Goal: Contribute content

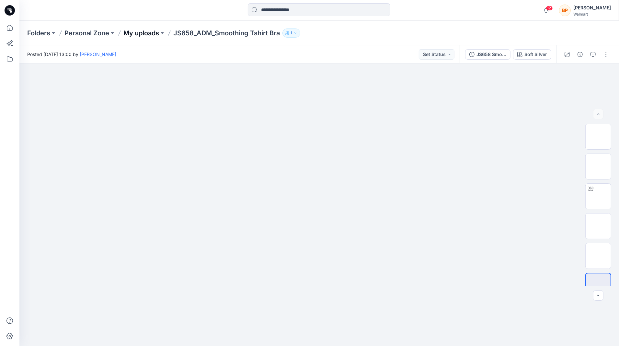
click at [144, 31] on p "My uploads" at bounding box center [141, 32] width 36 height 9
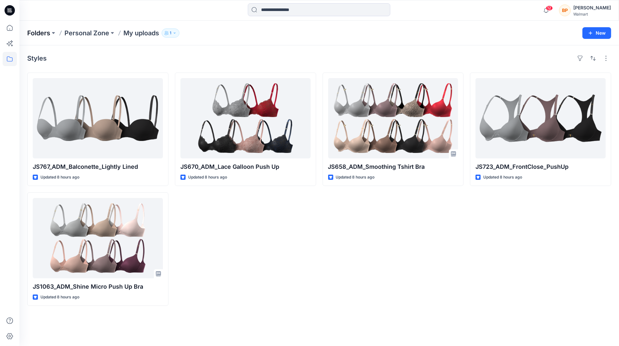
click at [49, 31] on p "Folders" at bounding box center [38, 32] width 23 height 9
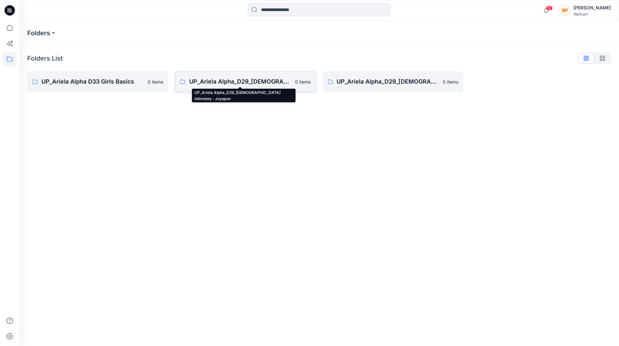
click at [212, 79] on p "UP_Ariela Alpha_D29_[DEMOGRAPHIC_DATA] Intimates - Joyspun" at bounding box center [240, 81] width 102 height 9
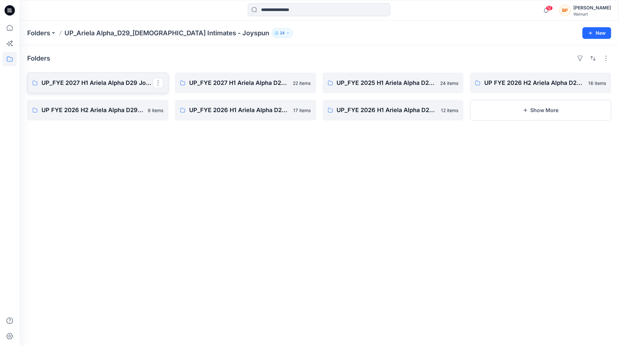
click at [133, 84] on p "UP_FYE 2027 H1 Ariela Alpha D29 Joyspun Bras" at bounding box center [96, 82] width 111 height 9
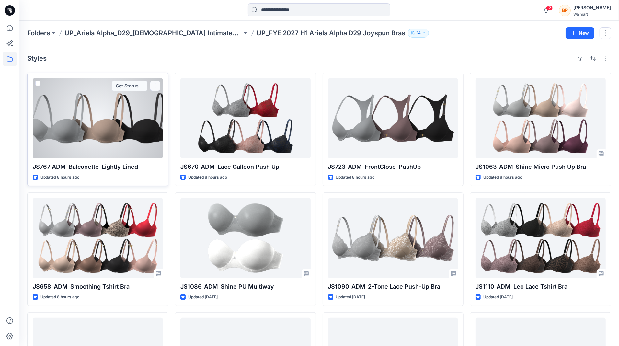
click at [155, 85] on button "button" at bounding box center [155, 86] width 10 height 10
click at [173, 101] on button "Edit" at bounding box center [186, 101] width 70 height 12
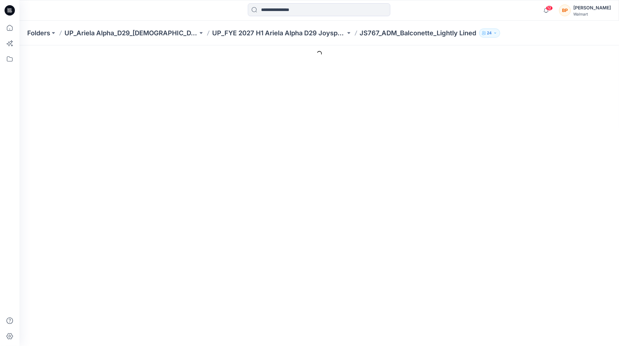
scroll to position [68, 0]
click at [155, 85] on textarea "Description" at bounding box center [214, 89] width 156 height 32
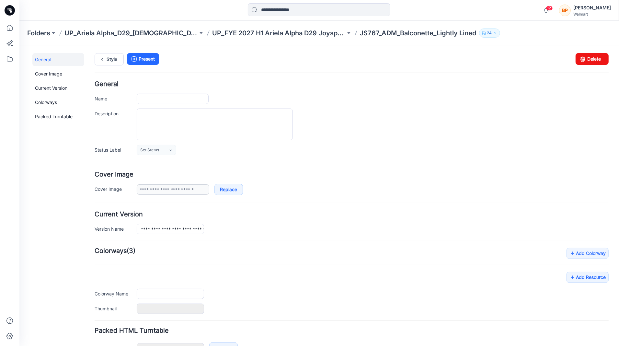
type input "**********"
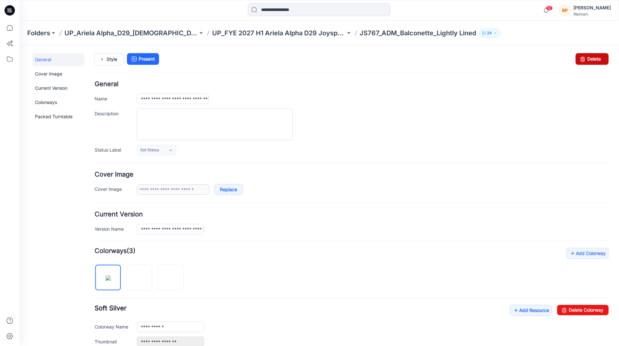
click at [593, 61] on link "Delete" at bounding box center [591, 59] width 33 height 12
